Goal: Transaction & Acquisition: Purchase product/service

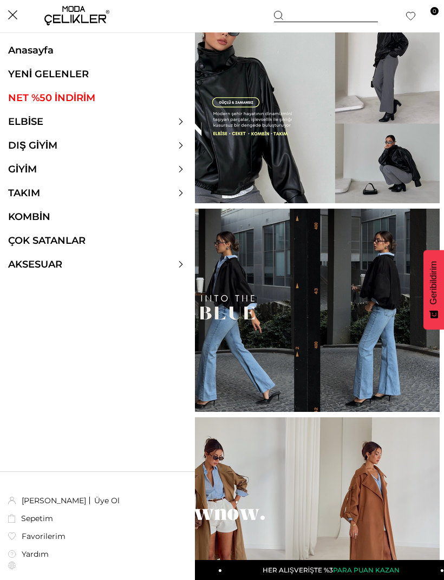
click at [16, 120] on link "ELBİSE" at bounding box center [25, 122] width 51 height 12
click at [31, 124] on link "ELBİSE" at bounding box center [25, 122] width 51 height 12
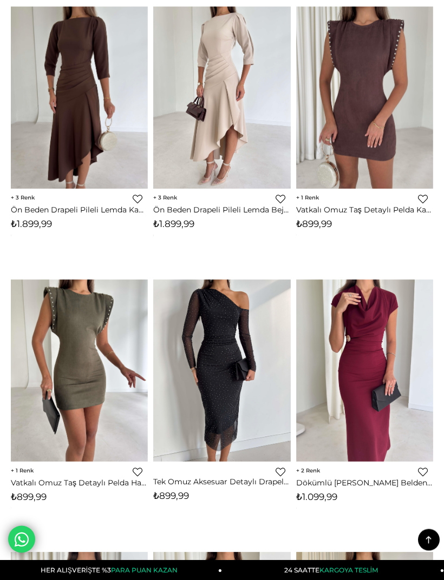
scroll to position [2876, 0]
click at [178, 393] on img at bounding box center [222, 371] width 137 height 183
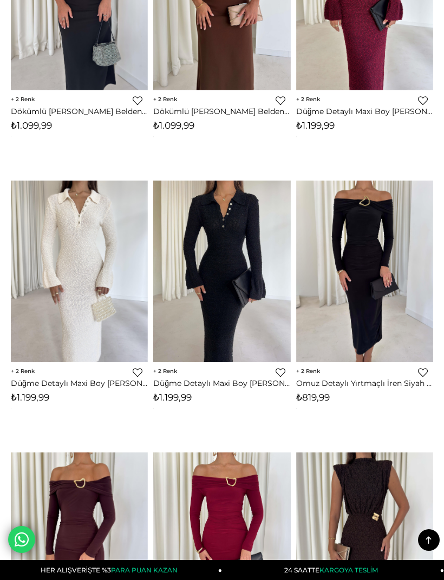
scroll to position [3520, 0]
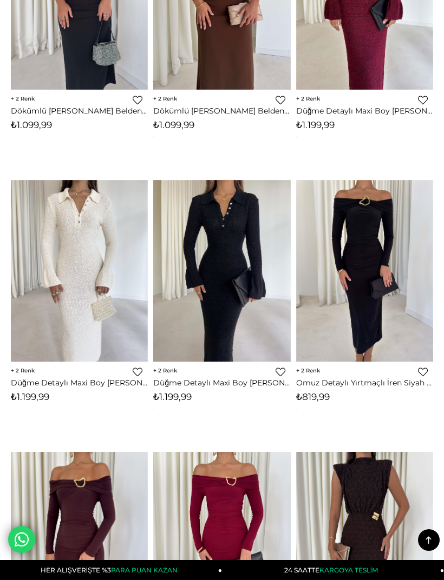
click at [394, 311] on img at bounding box center [364, 271] width 137 height 183
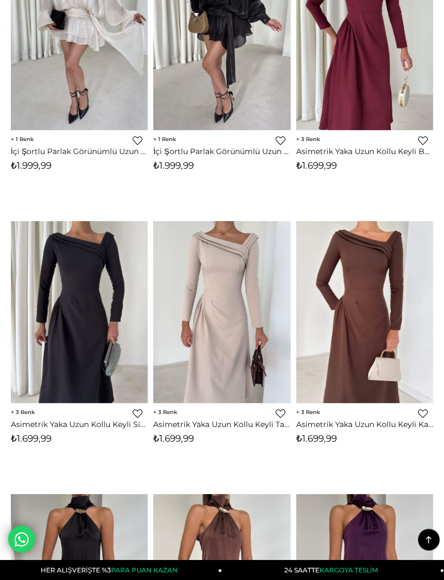
scroll to position [0, 0]
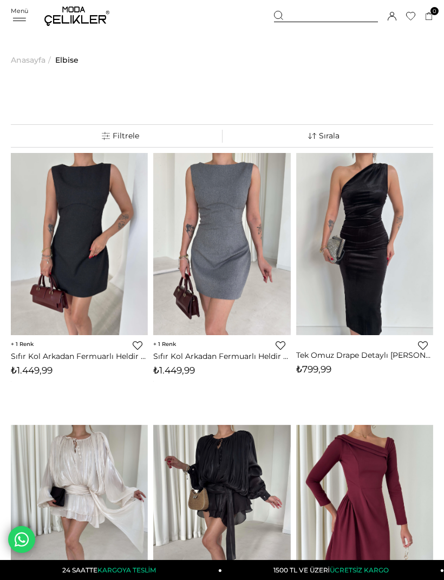
click at [330, 6] on div "Sepetim 0 Ürün Sepetinizde ürün bulunmamaktadır. Genel Toplam : Sepetim SİPARİŞ…" at bounding box center [353, 16] width 159 height 32
click at [331, 11] on div at bounding box center [326, 16] width 104 height 11
click at [115, 55] on input "text" at bounding box center [221, 54] width 249 height 22
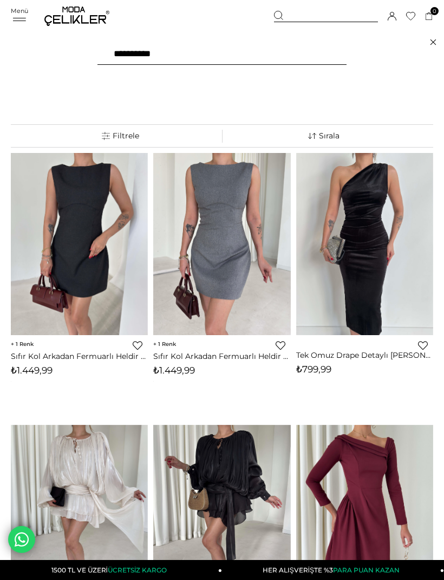
type input "**********"
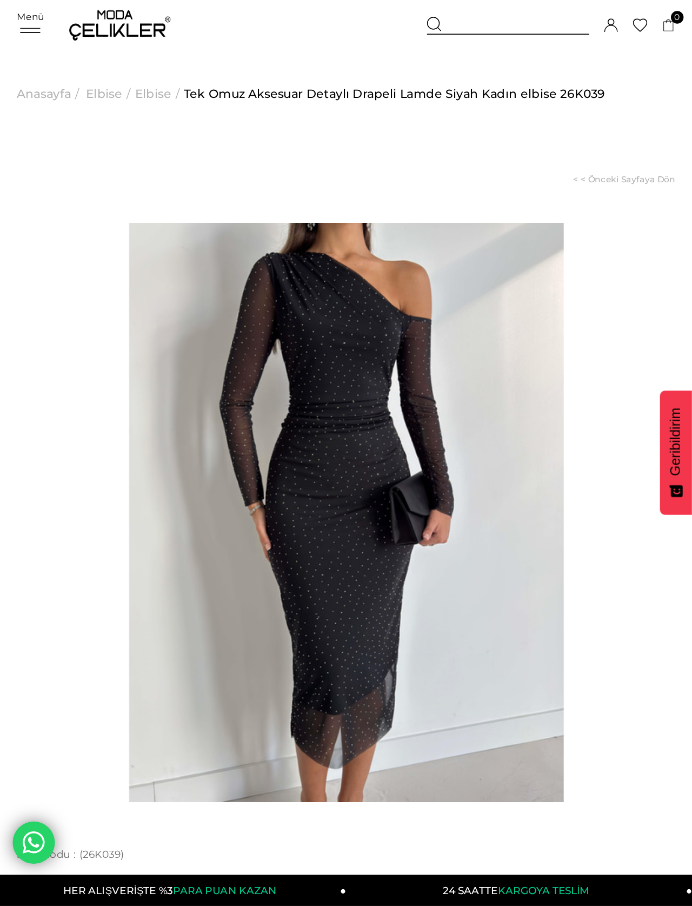
scroll to position [32, 0]
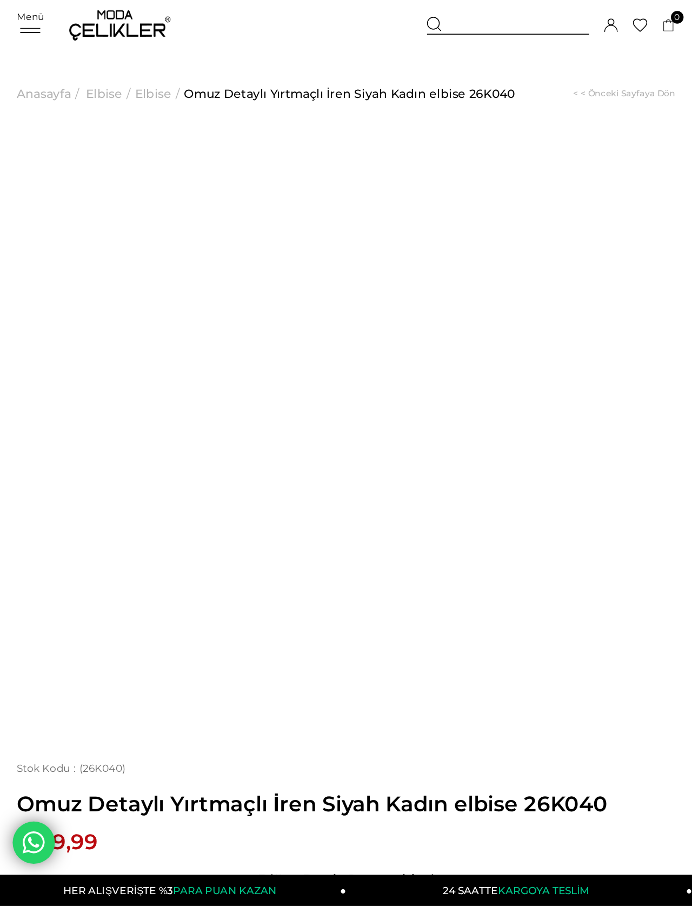
scroll to position [32, 0]
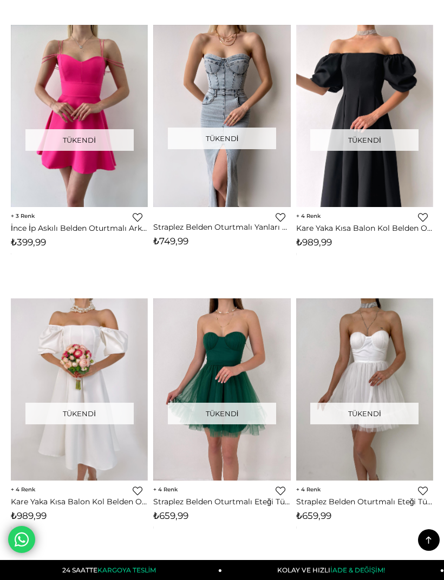
scroll to position [2014, 0]
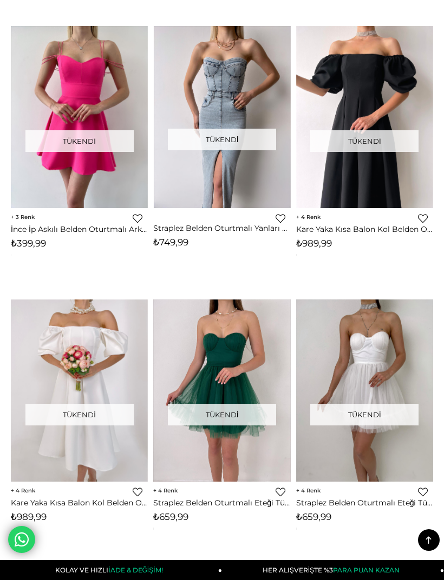
click at [188, 179] on img at bounding box center [221, 117] width 137 height 183
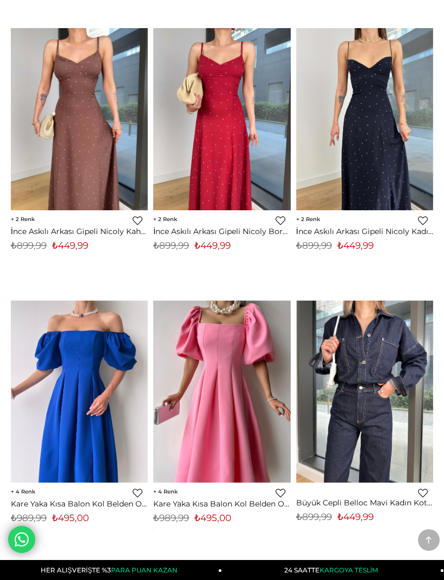
scroll to position [0, 0]
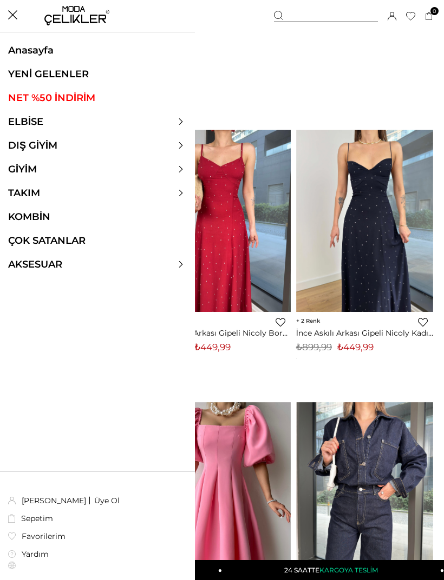
click at [25, 145] on link "DIŞ GİYİM" at bounding box center [32, 146] width 65 height 12
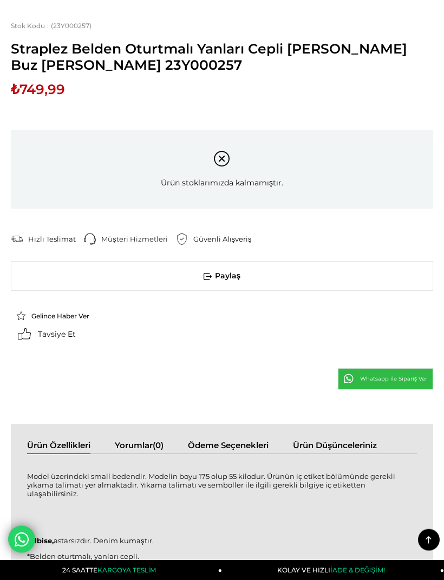
scroll to position [531, 0]
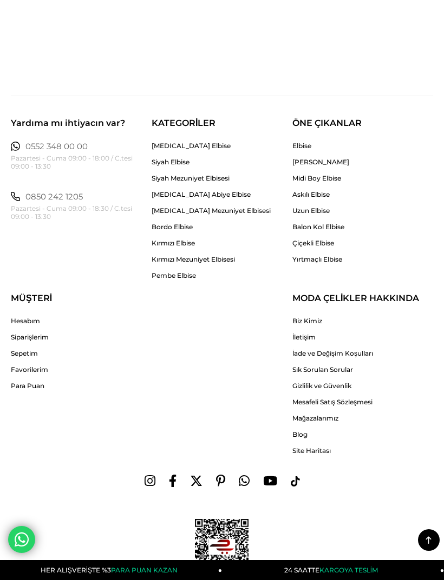
scroll to position [7679, 0]
